Goal: Browse casually: Explore the website without a specific task or goal

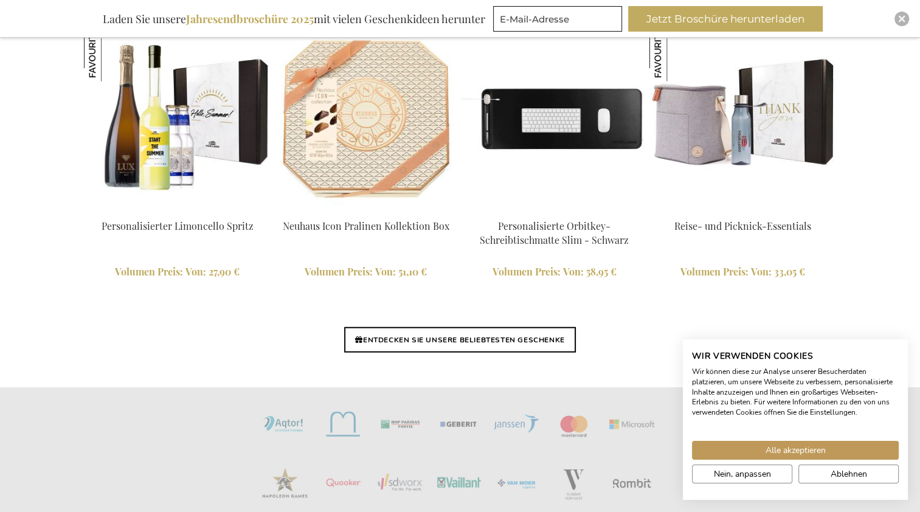
scroll to position [2872, 0]
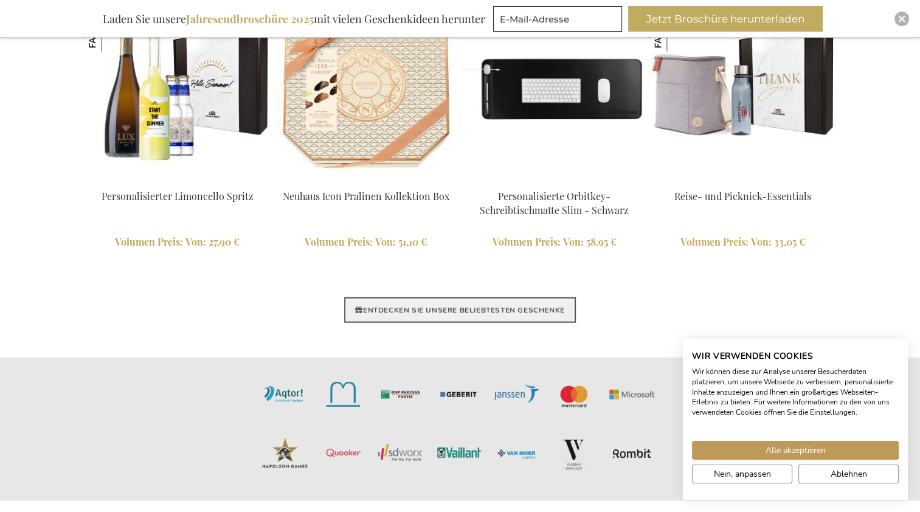
click at [441, 305] on link "ENTDECKEN SIE UNSERE BELIEBTESTEN GESCHENKE" at bounding box center [459, 310] width 231 height 26
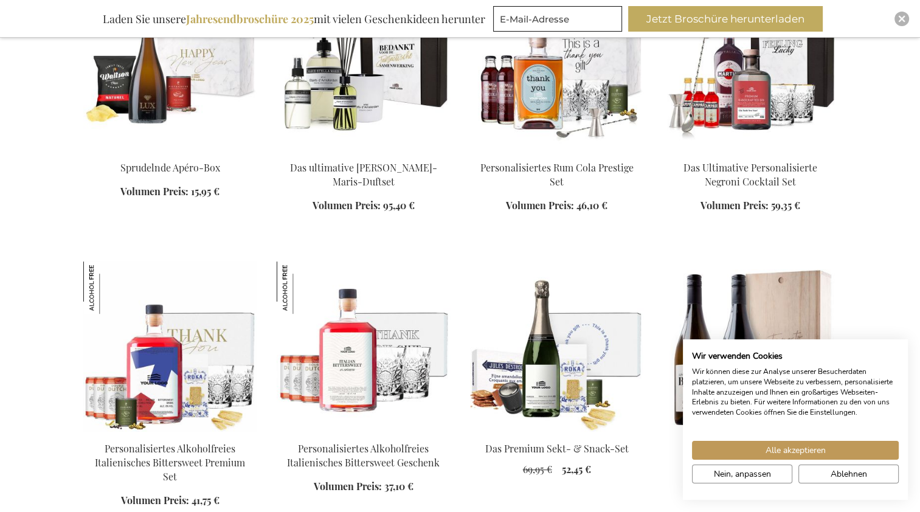
scroll to position [638, 0]
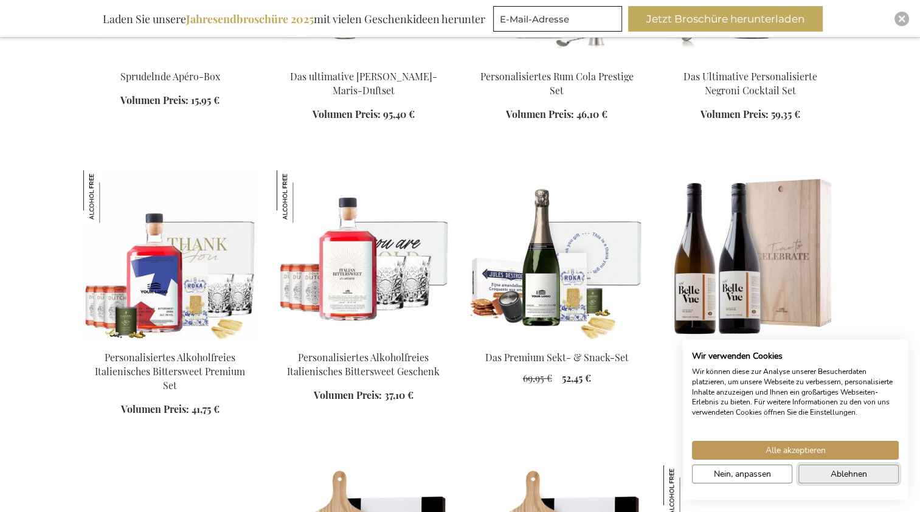
click at [871, 472] on button "Ablehnen" at bounding box center [848, 473] width 100 height 19
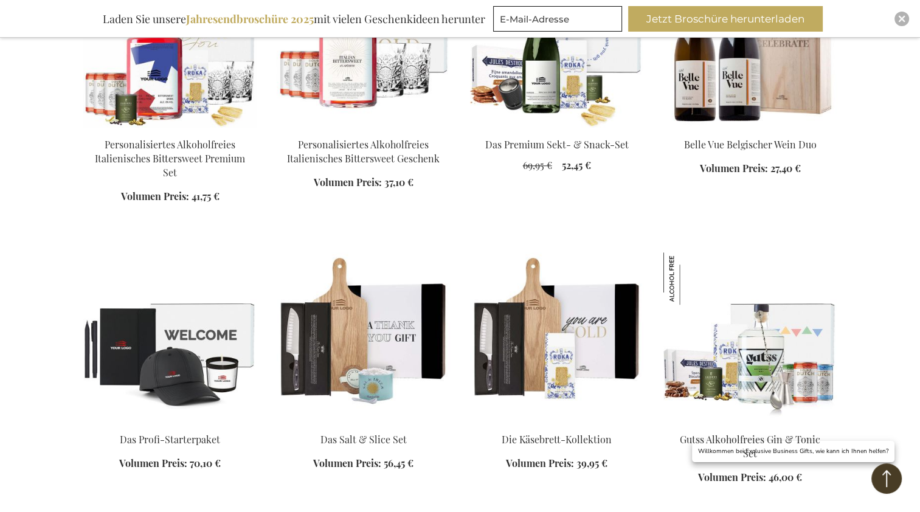
scroll to position [1018, 0]
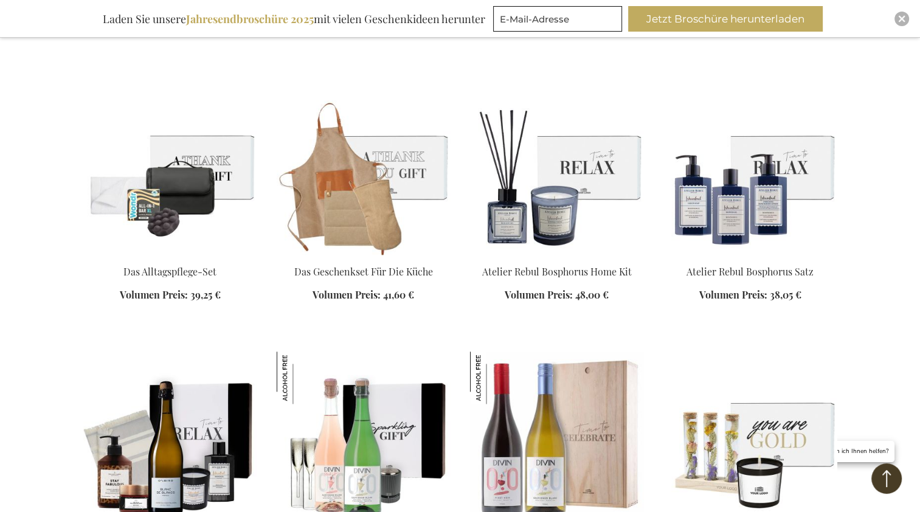
scroll to position [1672, 0]
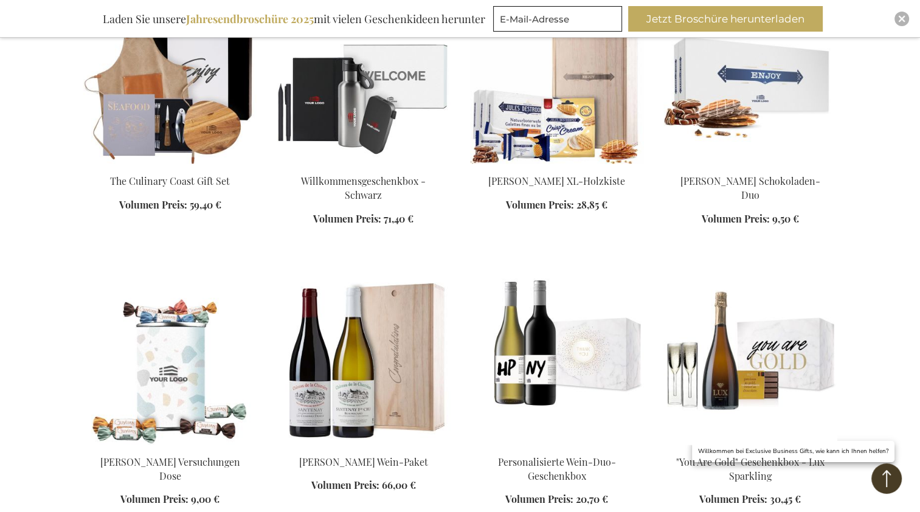
scroll to position [2781, 0]
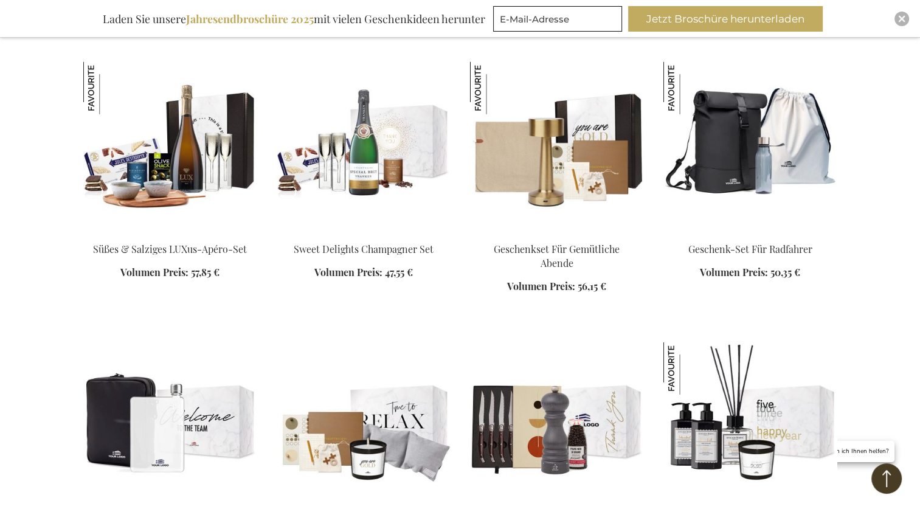
scroll to position [3556, 0]
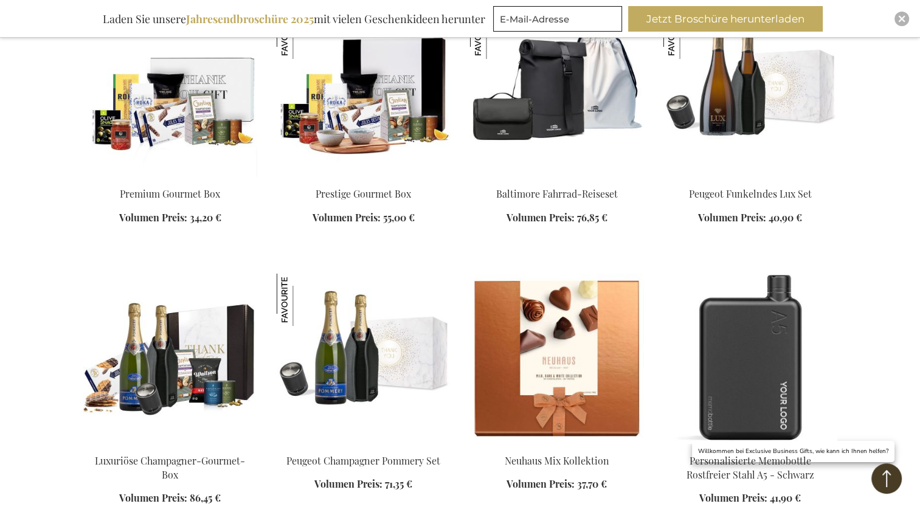
scroll to position [4452, 0]
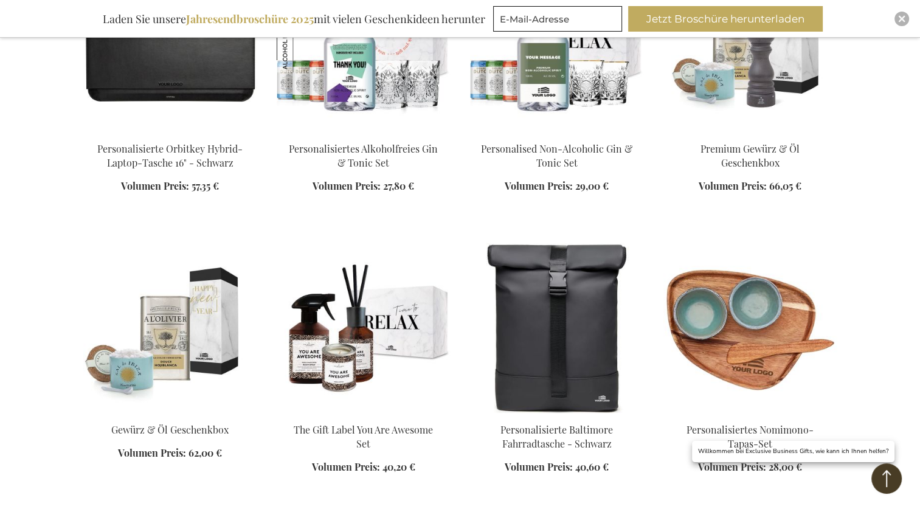
scroll to position [5213, 0]
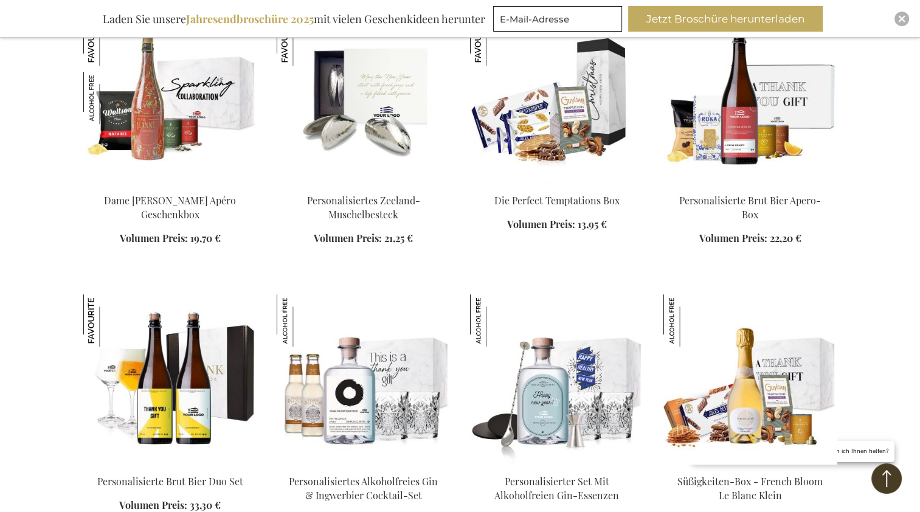
scroll to position [5897, 0]
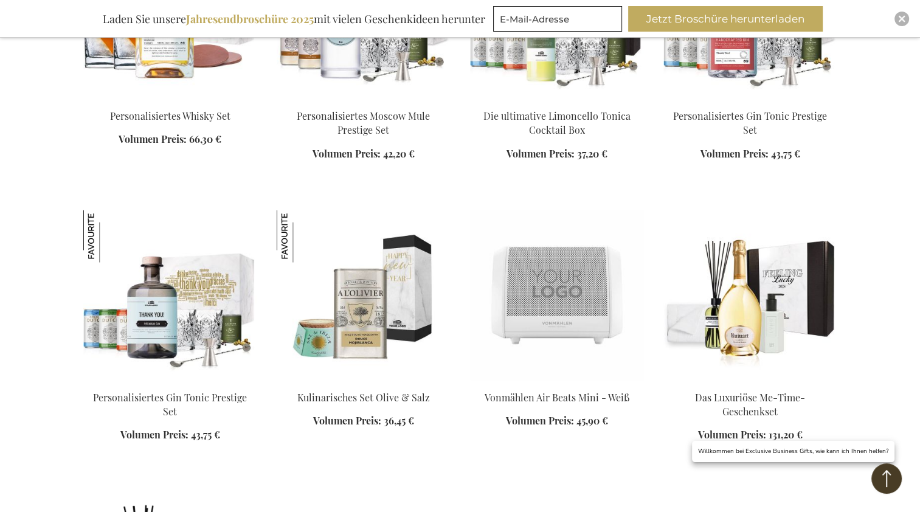
scroll to position [6762, 0]
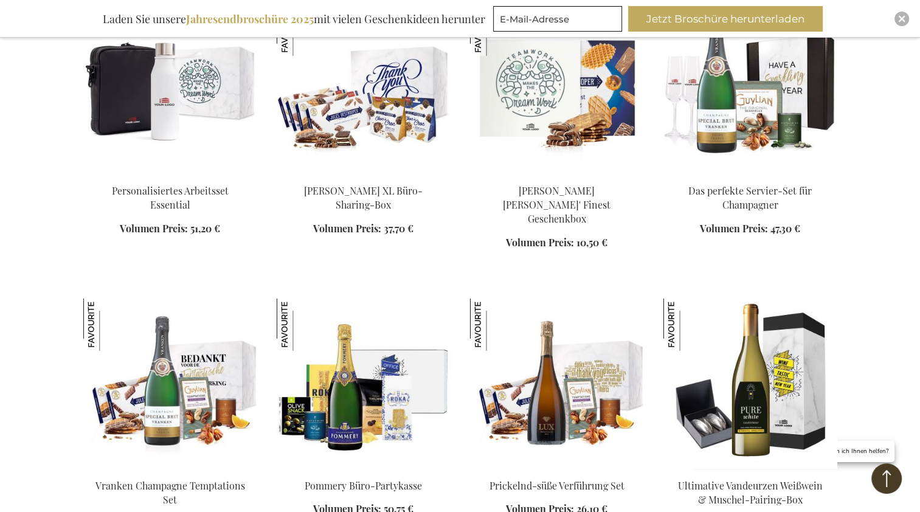
scroll to position [7842, 0]
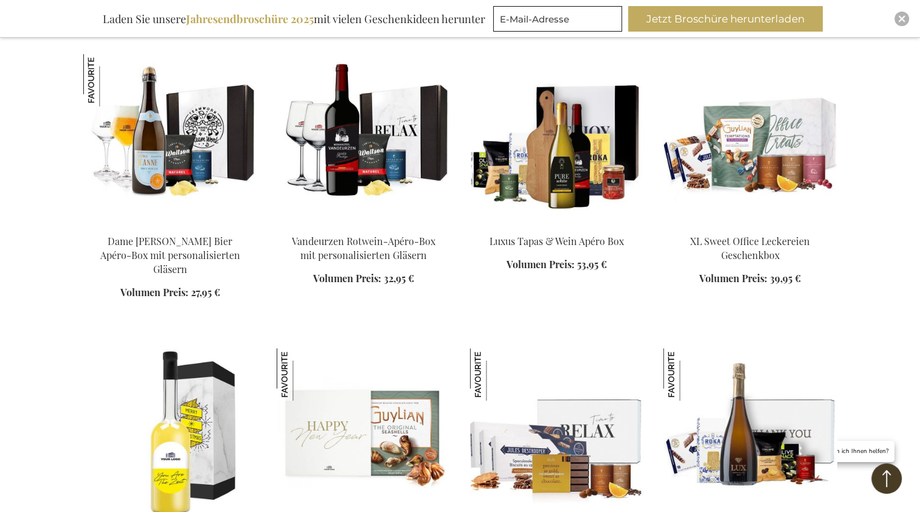
scroll to position [8617, 0]
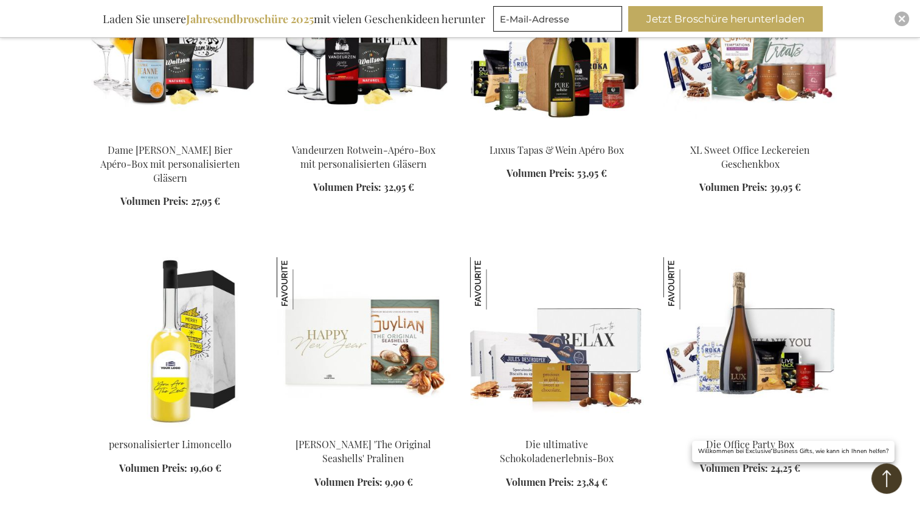
scroll to position [8708, 0]
